Goal: Transaction & Acquisition: Download file/media

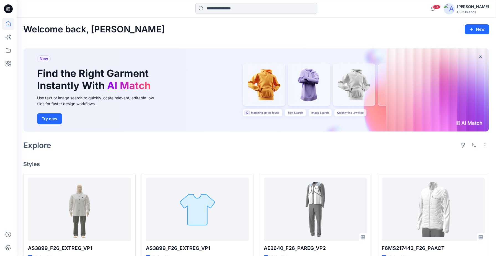
click at [213, 6] on input at bounding box center [256, 8] width 122 height 11
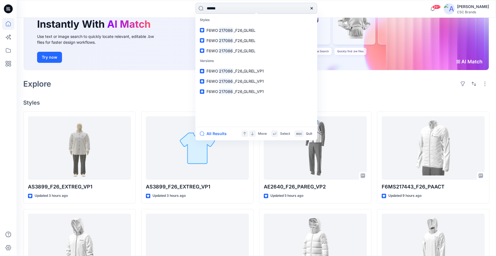
scroll to position [78, 0]
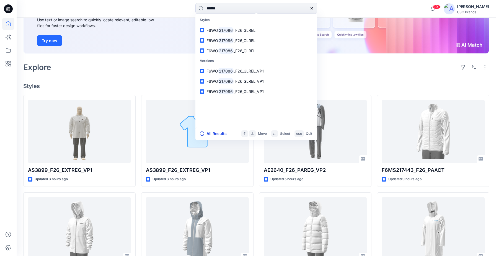
type input "******"
click at [221, 133] on button "All Results" at bounding box center [215, 133] width 30 height 7
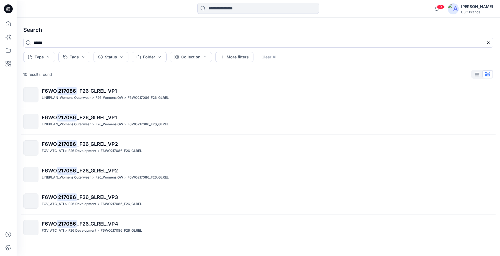
scroll to position [114, 0]
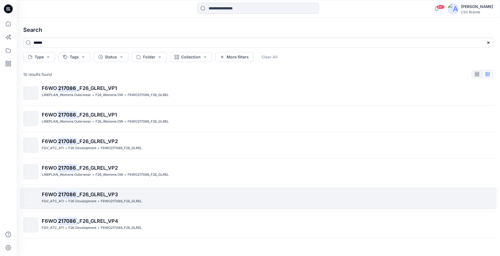
click at [112, 195] on span "_F26_GLREL_VP3" at bounding box center [97, 194] width 41 height 6
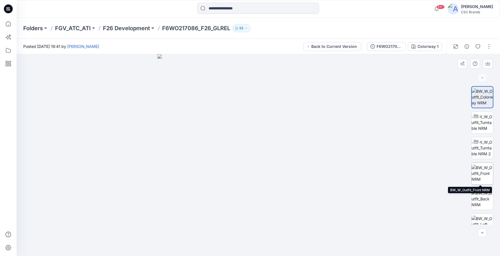
click at [484, 170] on img at bounding box center [482, 173] width 22 height 17
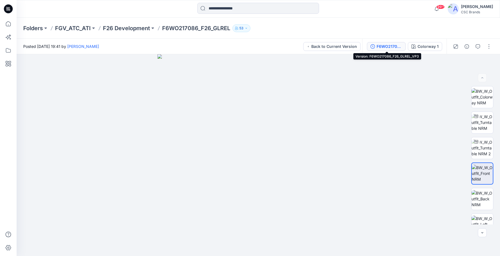
click at [388, 46] on div "F6WO217086_F26_GLREL_VP3" at bounding box center [389, 46] width 25 height 6
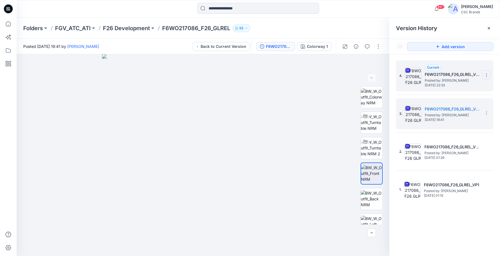
click at [486, 74] on icon at bounding box center [486, 75] width 4 height 4
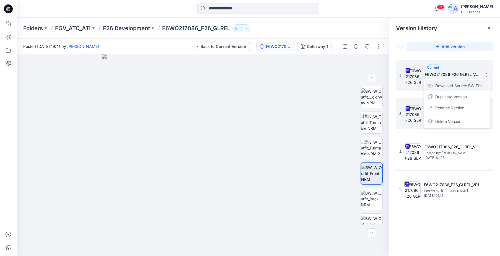
click at [474, 86] on span "Download Source BW File" at bounding box center [458, 85] width 46 height 7
